Goal: Task Accomplishment & Management: Complete application form

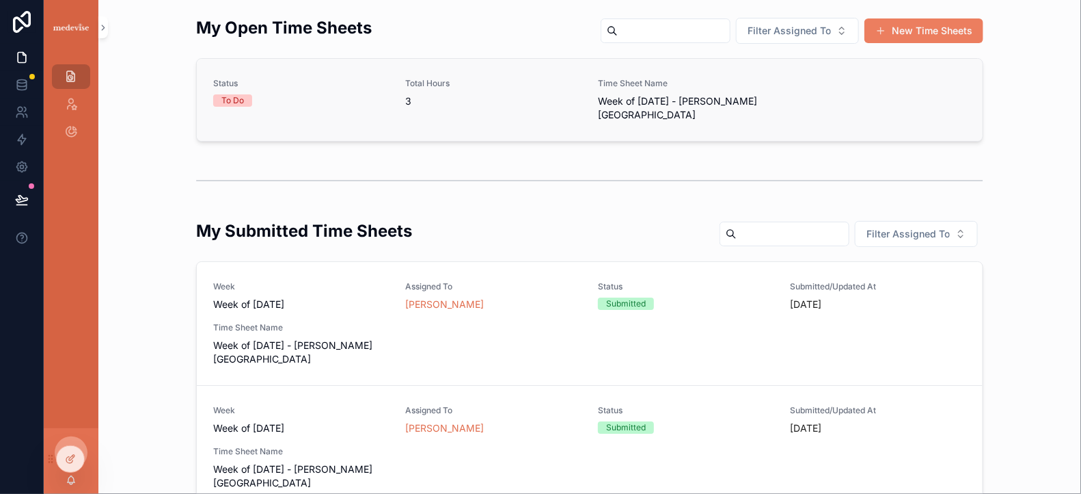
click at [418, 113] on div "Total Hours 3" at bounding box center [494, 100] width 176 height 44
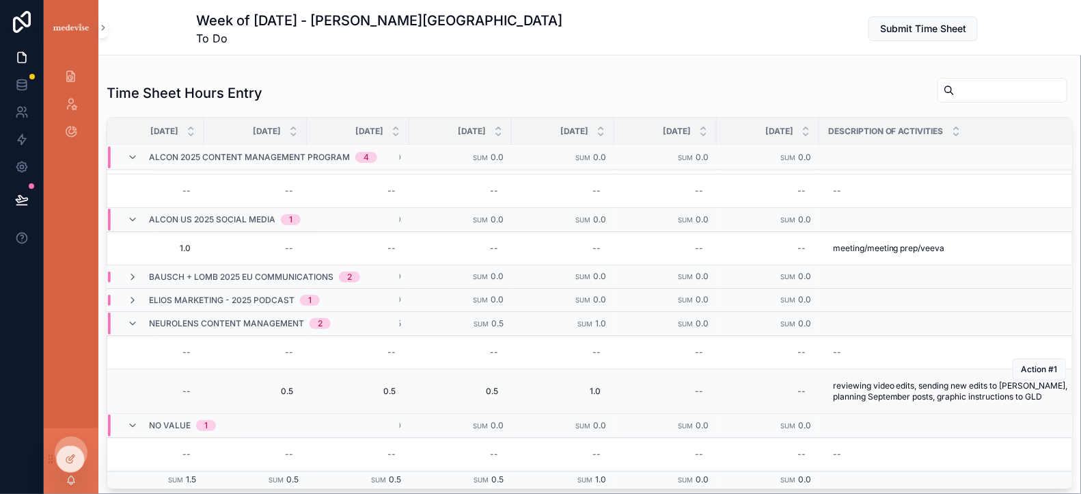
scroll to position [101, 454]
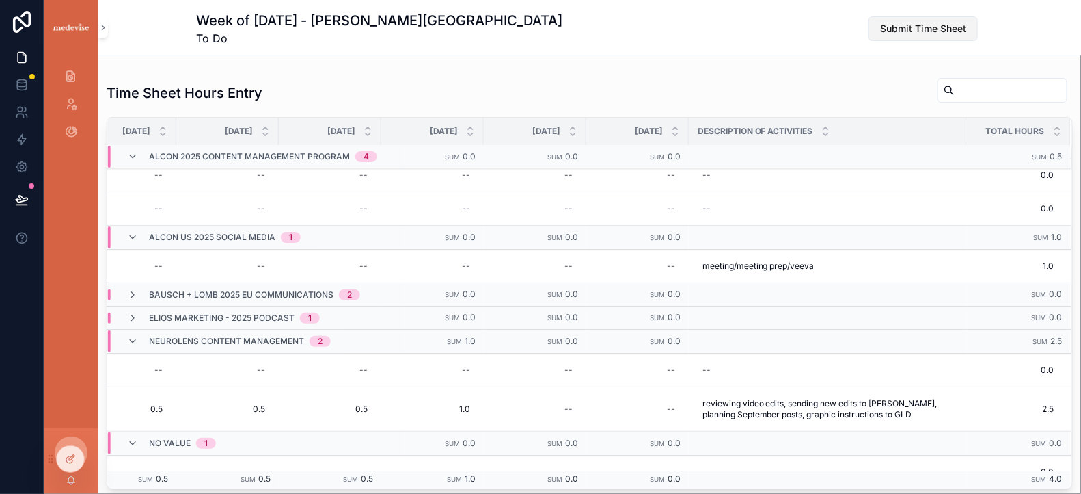
click at [948, 27] on span "Submit Time Sheet" at bounding box center [923, 29] width 86 height 14
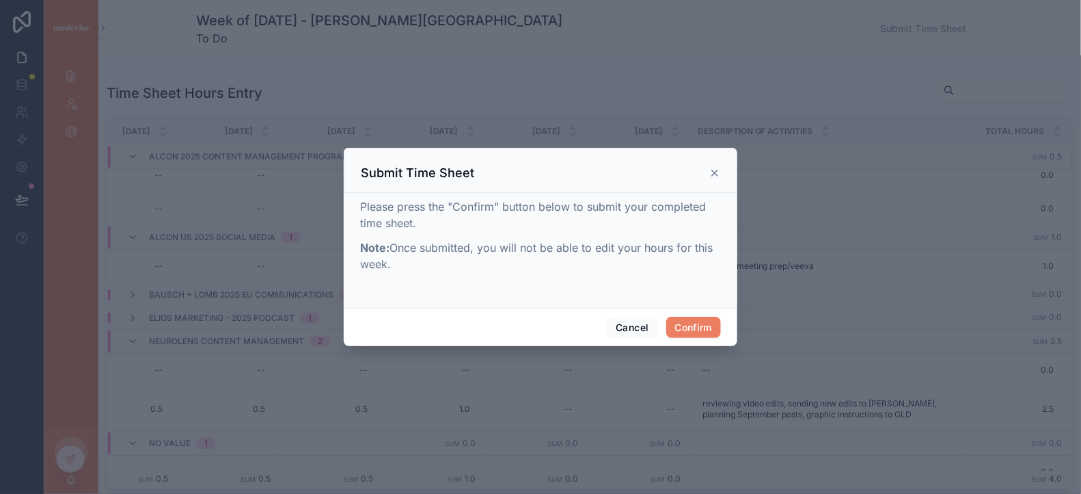
click at [679, 347] on div at bounding box center [540, 247] width 1081 height 494
click at [691, 322] on button "Confirm" at bounding box center [693, 328] width 55 height 22
